Goal: Book appointment/travel/reservation

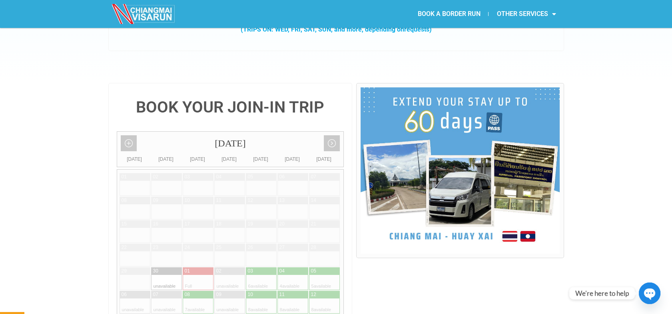
scroll to position [177, 0]
